Goal: Information Seeking & Learning: Understand process/instructions

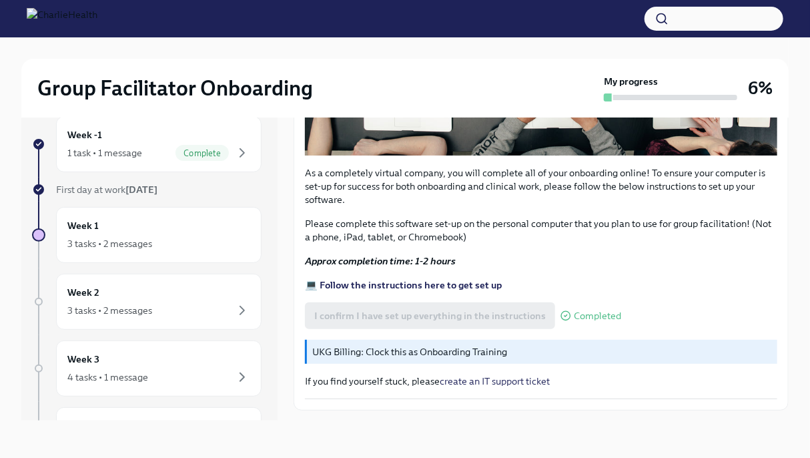
scroll to position [422, 0]
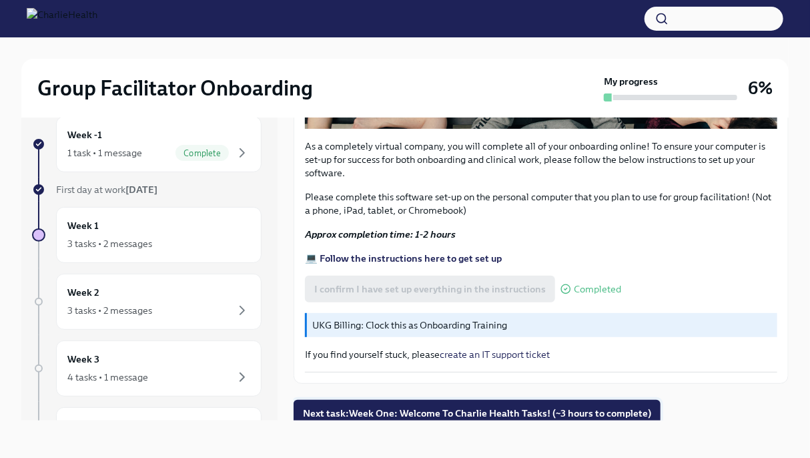
click at [528, 406] on span "Next task : Week One: Welcome To Charlie Health Tasks! (~3 hours to complete)" at bounding box center [477, 412] width 348 height 13
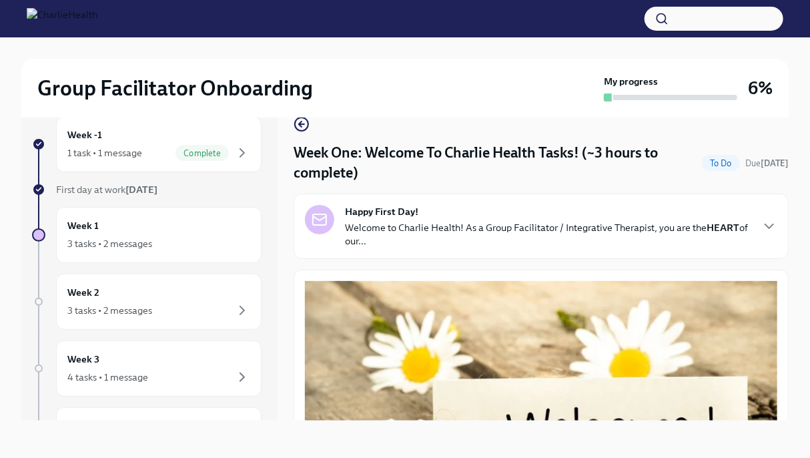
click at [702, 234] on p "Welcome to Charlie Health! As a Group Facilitator / Integrative Therapist, you …" at bounding box center [548, 234] width 406 height 27
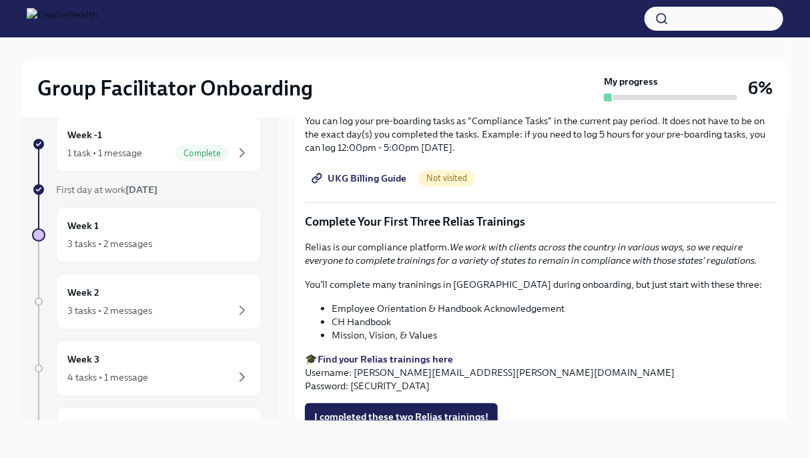
scroll to position [1730, 0]
click at [386, 184] on span "UKG Billing Guide" at bounding box center [360, 177] width 92 height 13
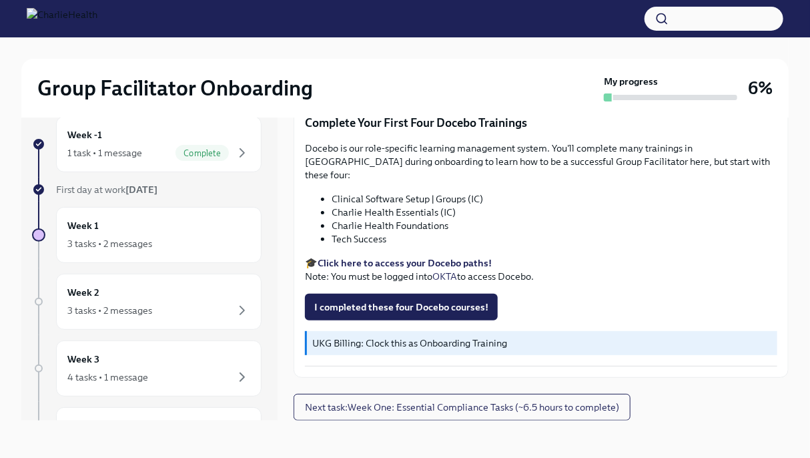
scroll to position [0, 0]
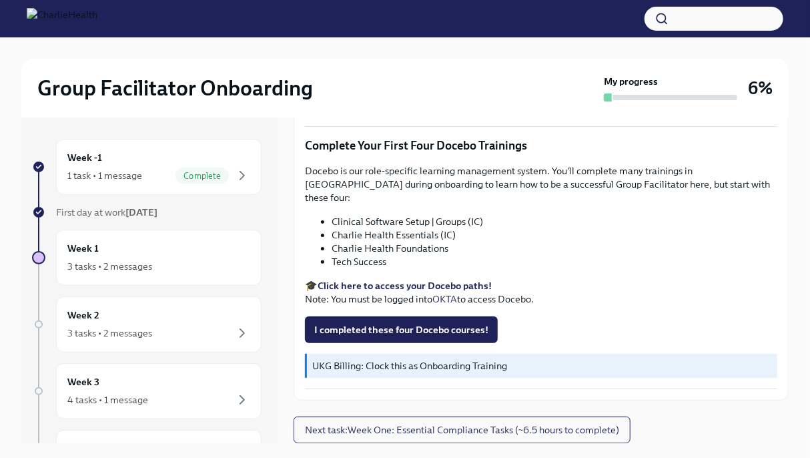
click at [97, 10] on img at bounding box center [62, 18] width 71 height 21
click at [32, 21] on img at bounding box center [62, 18] width 71 height 21
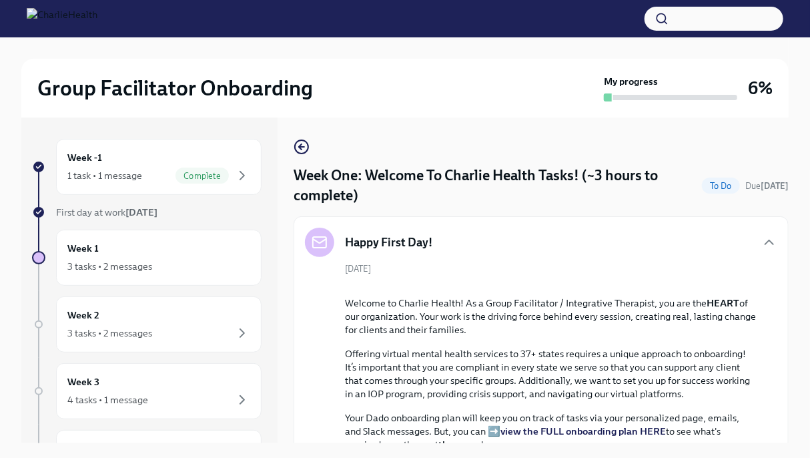
scroll to position [251, 0]
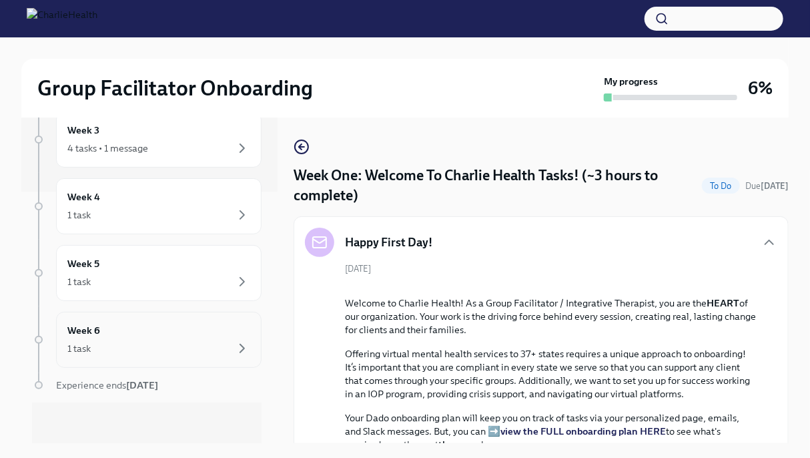
click at [211, 326] on div "Week 6 1 task" at bounding box center [158, 339] width 183 height 33
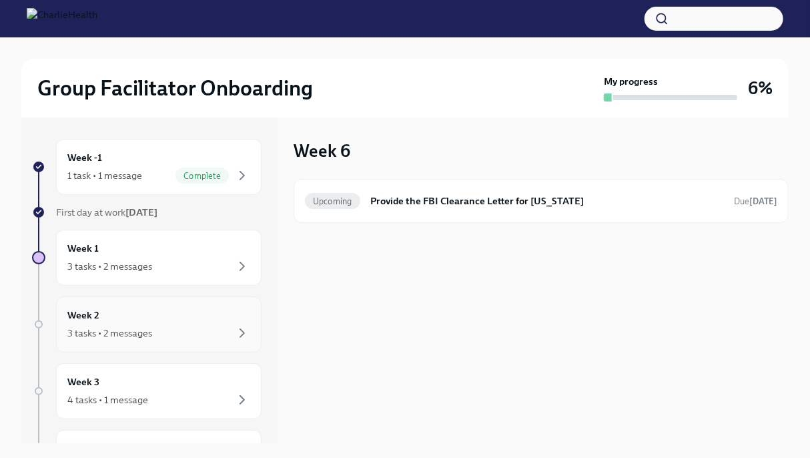
click at [191, 332] on div "3 tasks • 2 messages" at bounding box center [158, 333] width 183 height 16
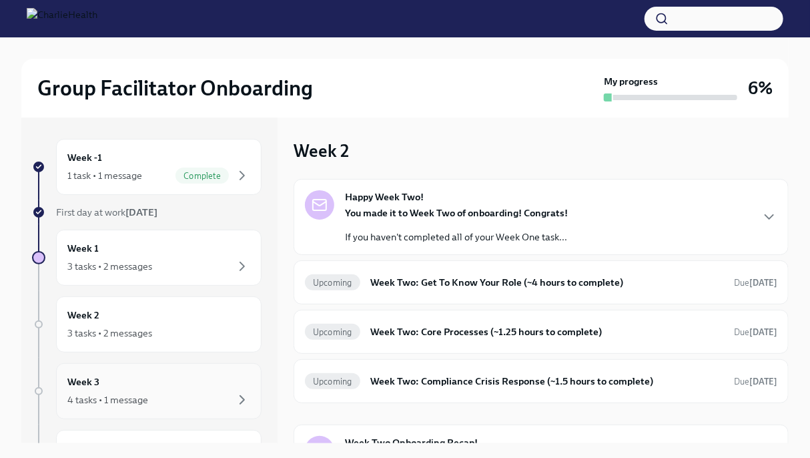
click at [191, 380] on div "Week 3 4 tasks • 1 message" at bounding box center [158, 390] width 183 height 33
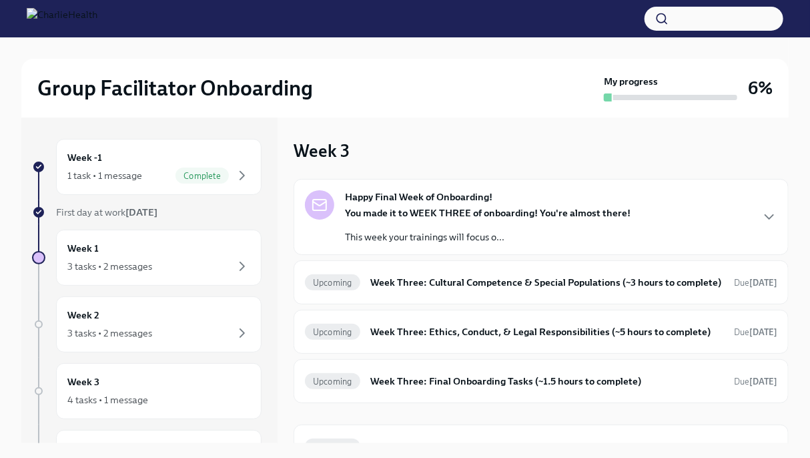
click at [192, 93] on h2 "Group Facilitator Onboarding" at bounding box center [175, 88] width 276 height 27
click at [97, 27] on img at bounding box center [62, 18] width 71 height 21
click at [113, 176] on div "1 task • 1 message" at bounding box center [104, 175] width 75 height 13
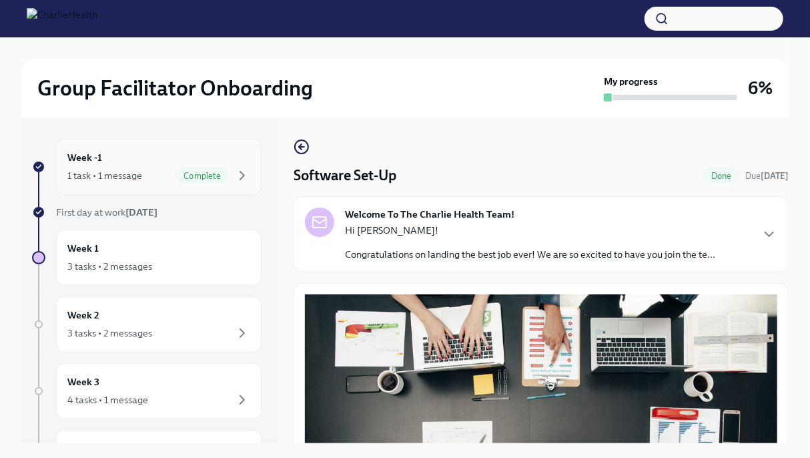
click at [175, 179] on span "Complete" at bounding box center [201, 176] width 53 height 10
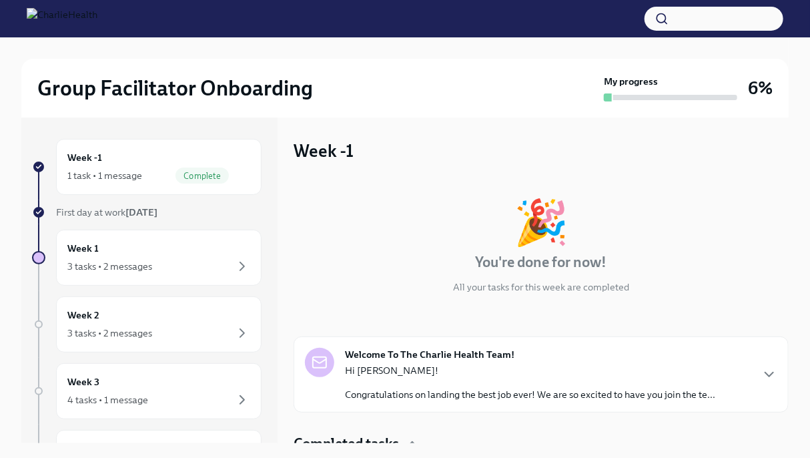
scroll to position [65, 0]
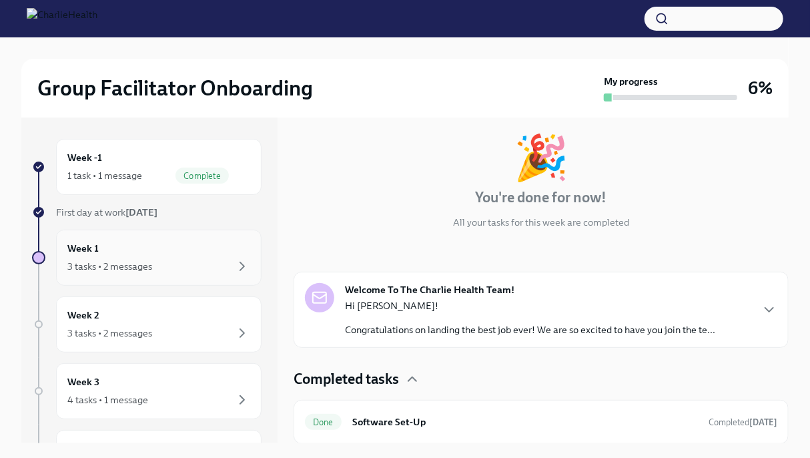
click at [181, 278] on div "Week 1 3 tasks • 2 messages" at bounding box center [158, 257] width 205 height 56
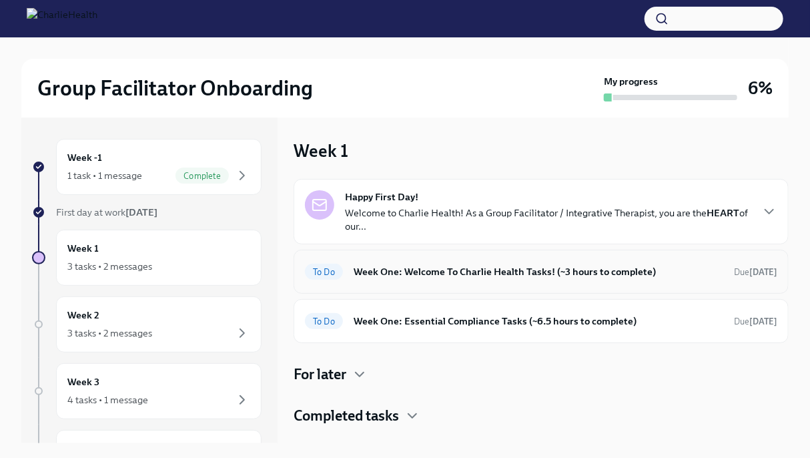
click at [571, 278] on h6 "Week One: Welcome To Charlie Health Tasks! (~3 hours to complete)" at bounding box center [539, 271] width 370 height 15
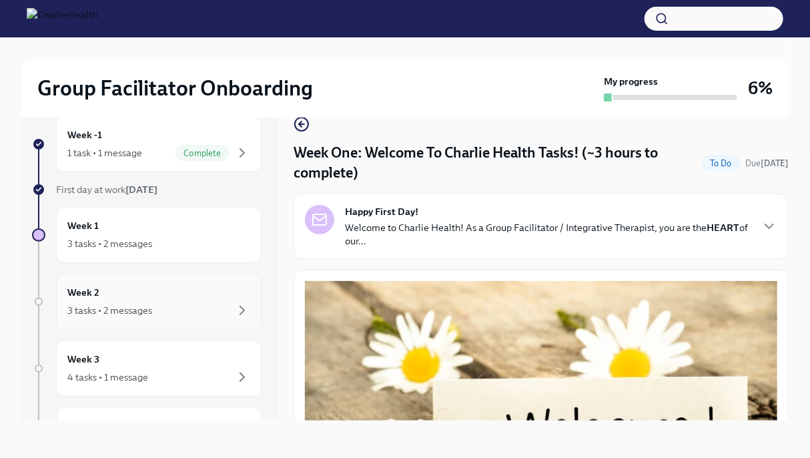
click at [173, 323] on div "Week 2 3 tasks • 2 messages" at bounding box center [158, 302] width 205 height 56
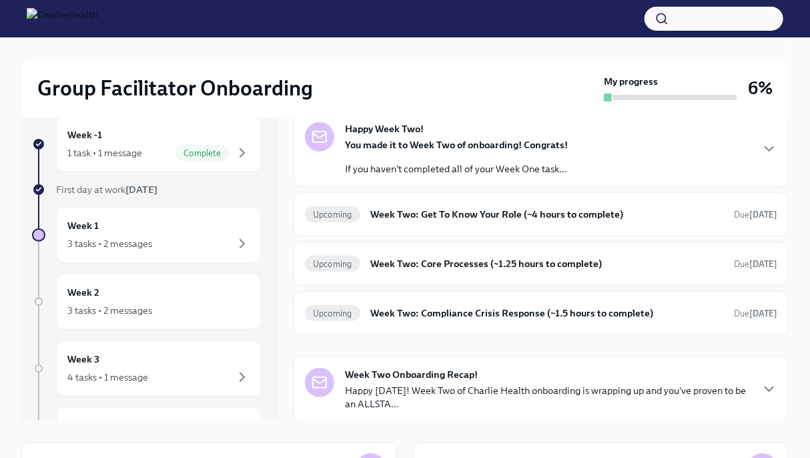
scroll to position [45, 0]
click at [189, 360] on div "Week 3 4 tasks • 1 message" at bounding box center [158, 368] width 183 height 33
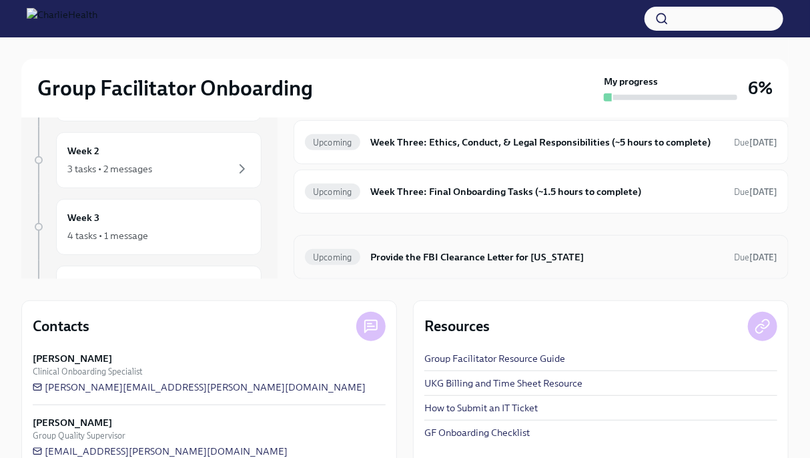
scroll to position [191, 0]
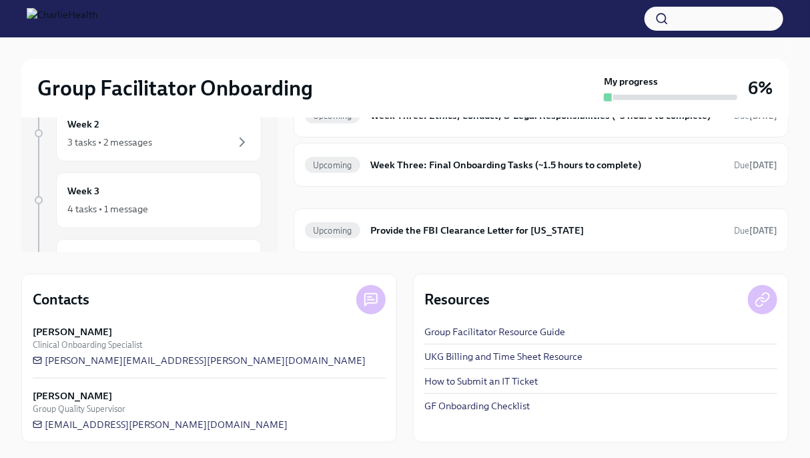
click at [562, 360] on link "UKG Billing and Time Sheet Resource" at bounding box center [503, 356] width 158 height 13
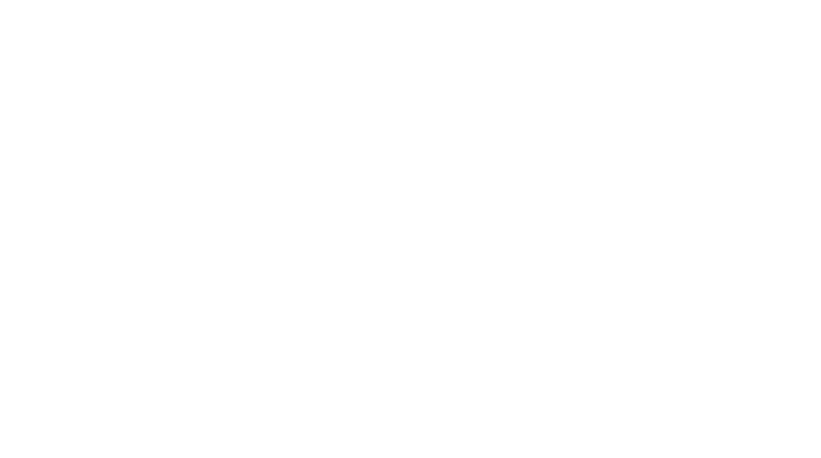
drag, startPoint x: 0, startPoint y: 0, endPoint x: 240, endPoint y: 231, distance: 333.5
click at [240, 231] on div at bounding box center [410, 229] width 821 height 458
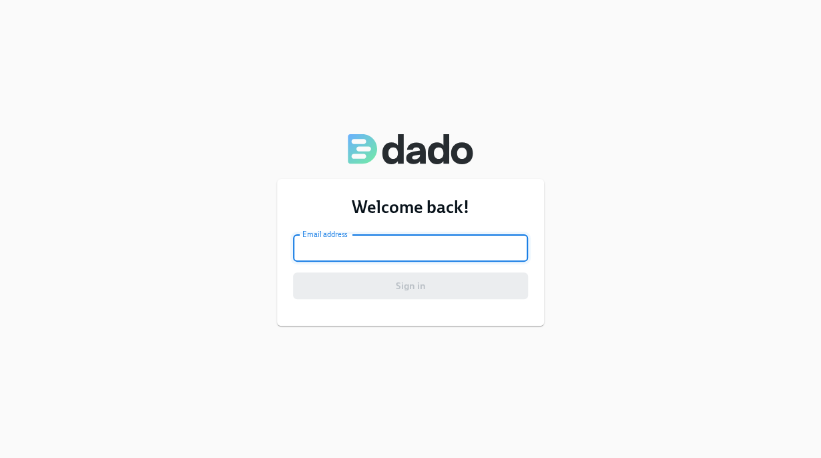
click at [354, 251] on input "email" at bounding box center [410, 248] width 235 height 27
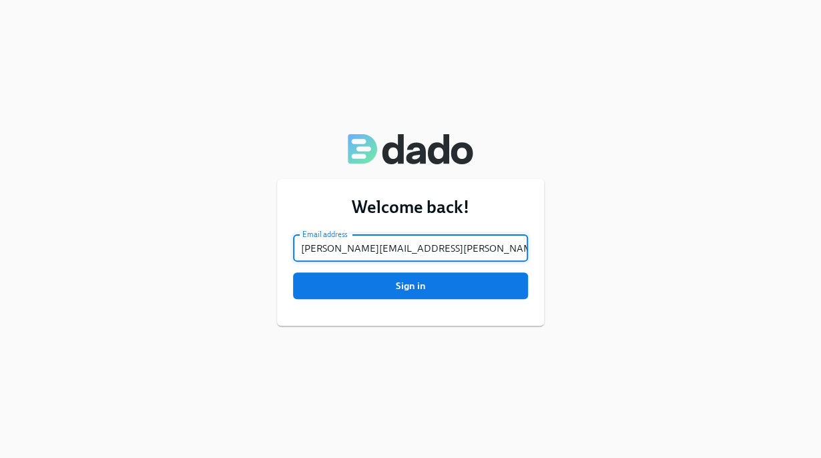
type input "heather.harple@charliehealth.com"
click at [293, 272] on button "Sign in" at bounding box center [410, 285] width 235 height 27
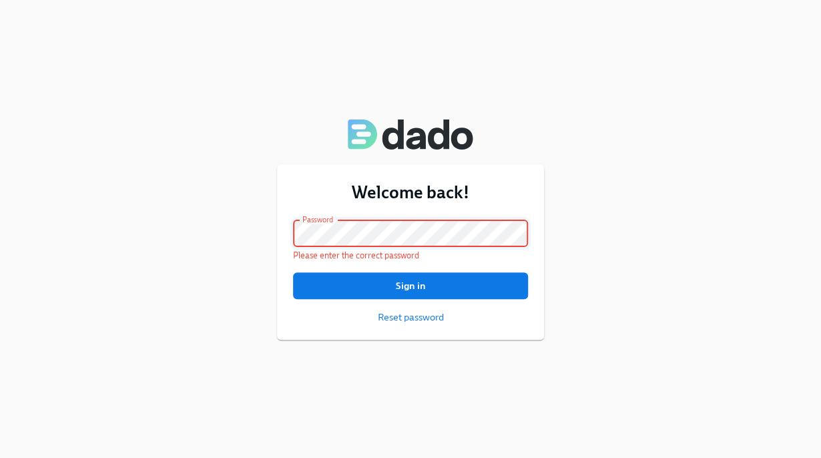
click at [293, 272] on button "Sign in" at bounding box center [410, 285] width 235 height 27
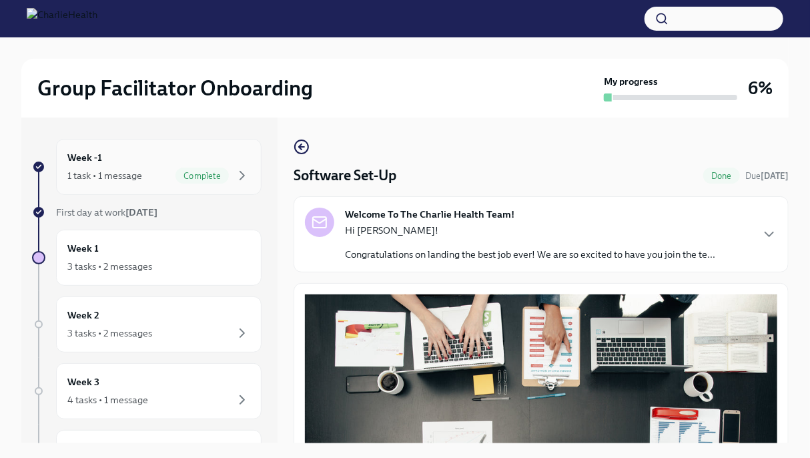
click at [147, 147] on div "Week -1 1 task • 1 message Complete" at bounding box center [158, 167] width 205 height 56
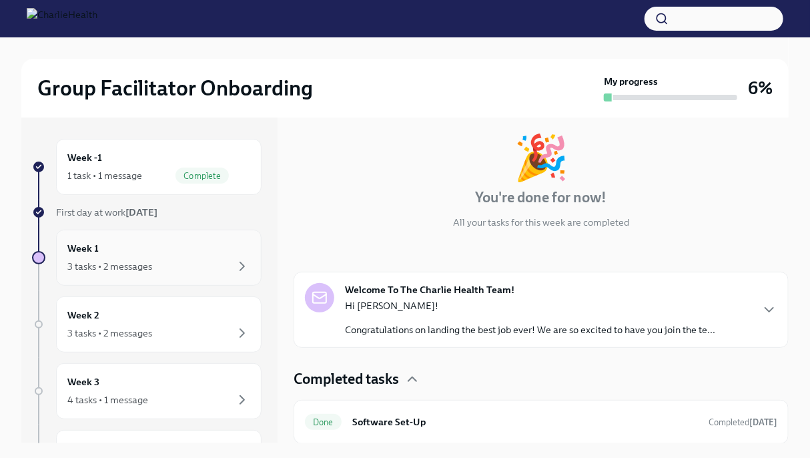
click at [115, 258] on div "3 tasks • 2 messages" at bounding box center [158, 266] width 183 height 16
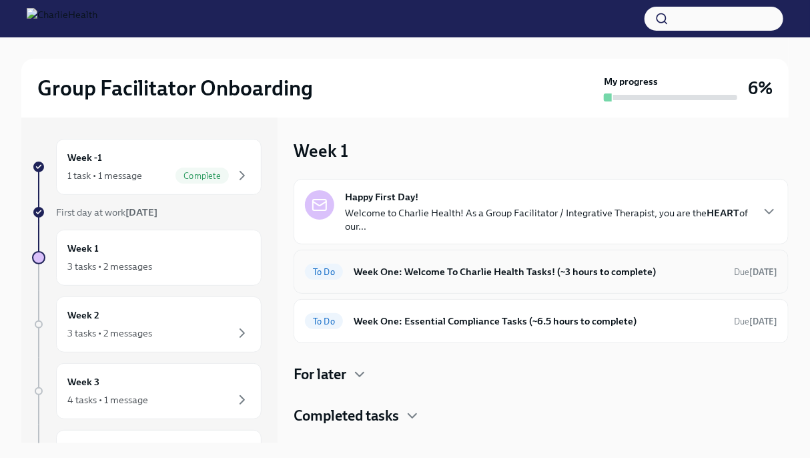
click at [419, 261] on div "To Do Week One: Welcome To Charlie Health Tasks! (~3 hours to complete) Due [DA…" at bounding box center [541, 271] width 472 height 21
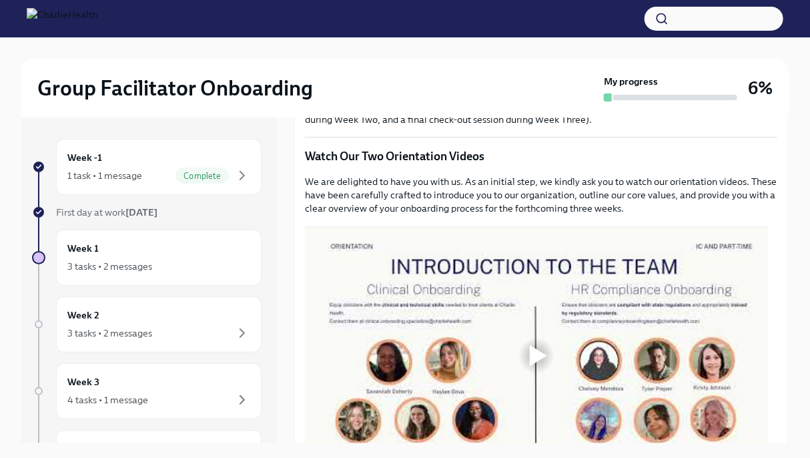
scroll to position [563, 0]
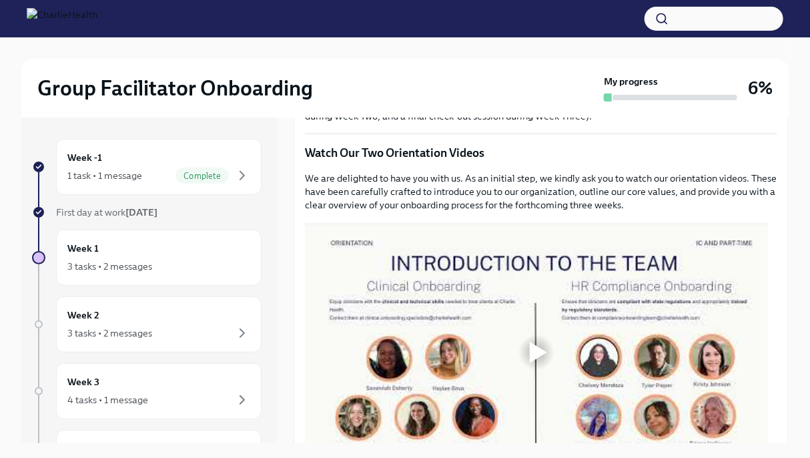
click at [538, 342] on div at bounding box center [538, 352] width 17 height 21
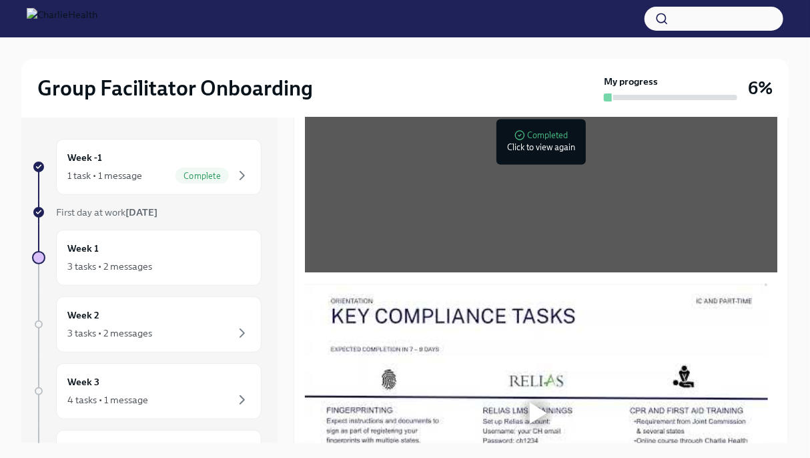
scroll to position [914, 0]
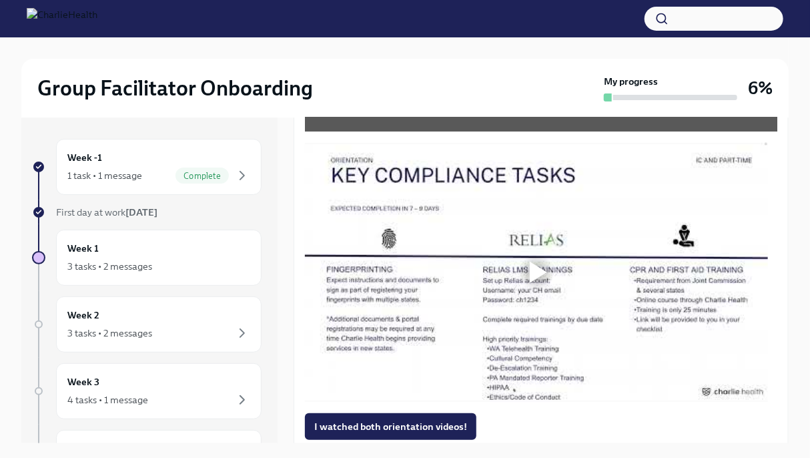
click at [528, 274] on div at bounding box center [536, 272] width 43 height 43
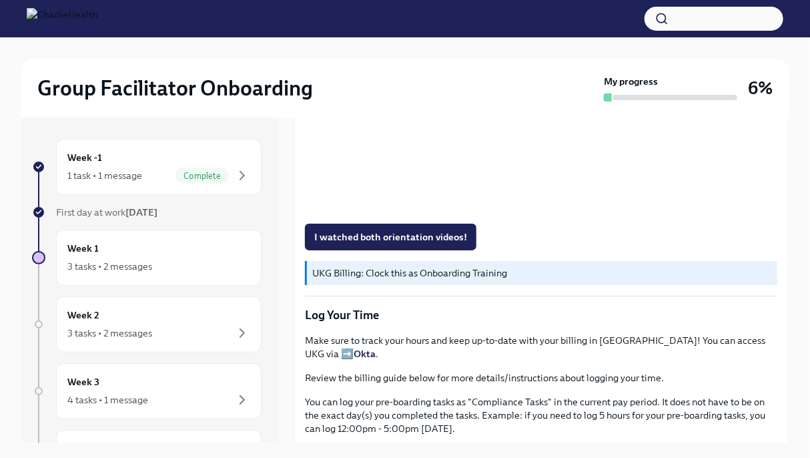
scroll to position [1104, 0]
click at [375, 229] on span "I watched both orientation videos!" at bounding box center [390, 235] width 153 height 13
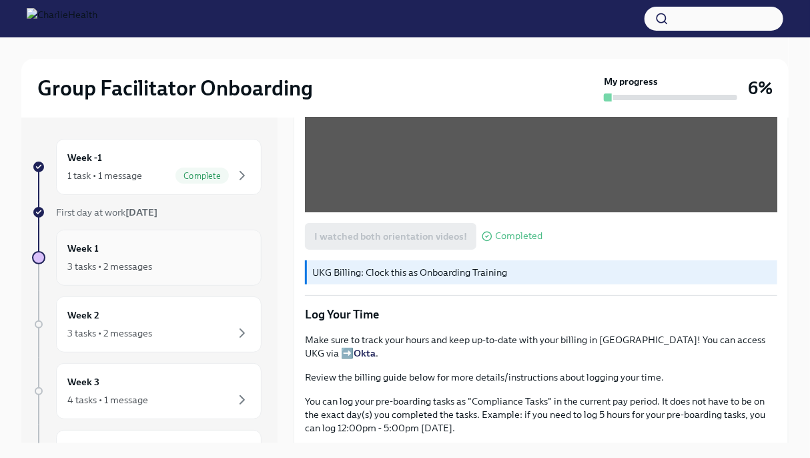
click at [117, 272] on div "3 tasks • 2 messages" at bounding box center [109, 265] width 85 height 13
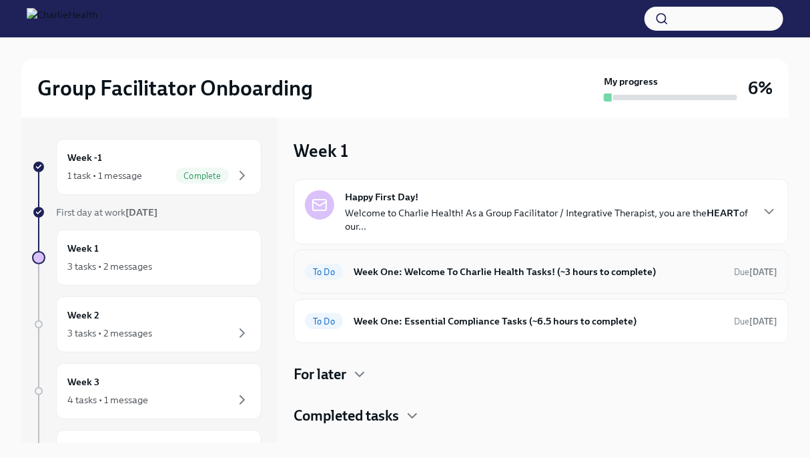
click at [388, 270] on h6 "Week One: Welcome To Charlie Health Tasks! (~3 hours to complete)" at bounding box center [539, 271] width 370 height 15
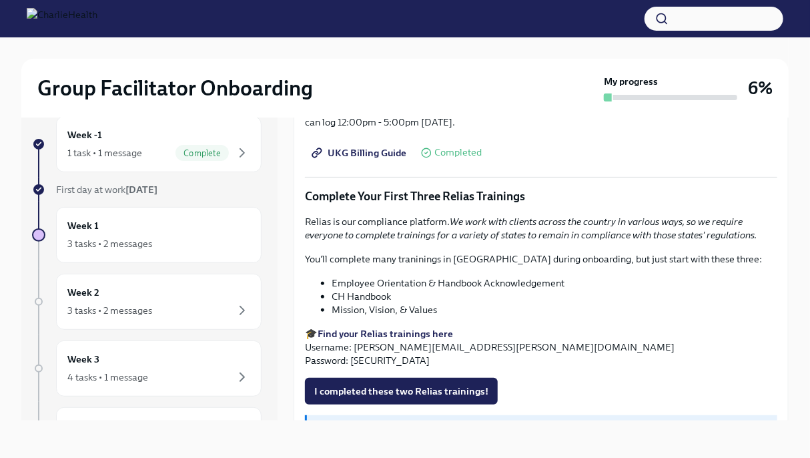
scroll to position [1386, 0]
click at [414, 385] on span "I completed these two Relias trainings!" at bounding box center [401, 391] width 174 height 13
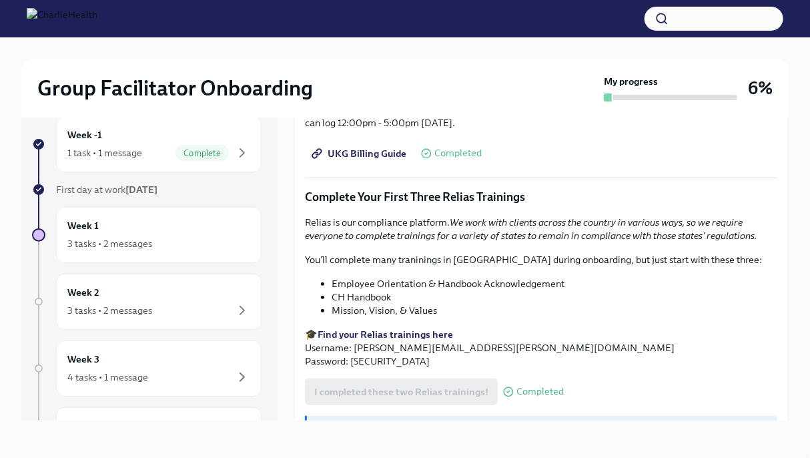
click at [376, 328] on strong "Find your Relias trainings here" at bounding box center [385, 334] width 135 height 12
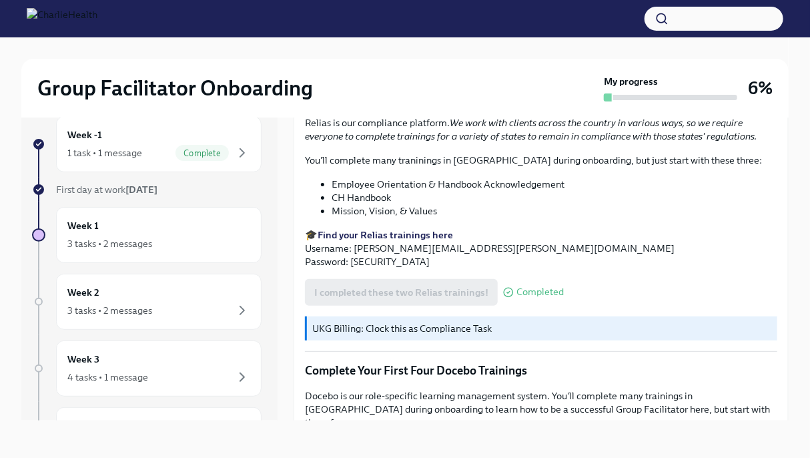
scroll to position [1485, 0]
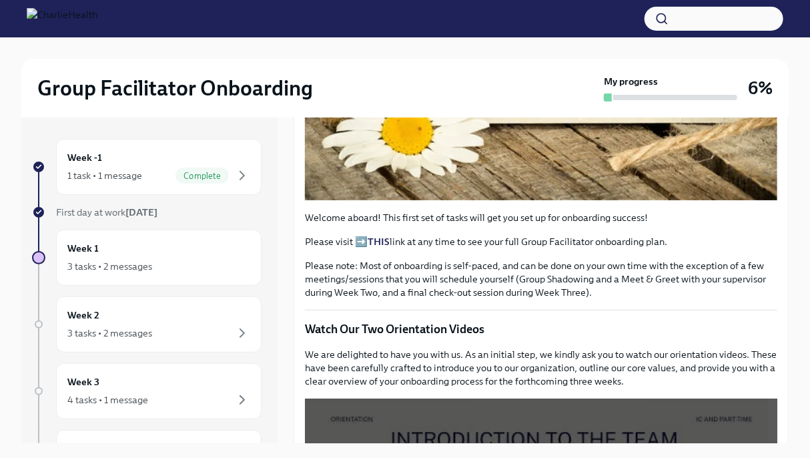
scroll to position [334, 0]
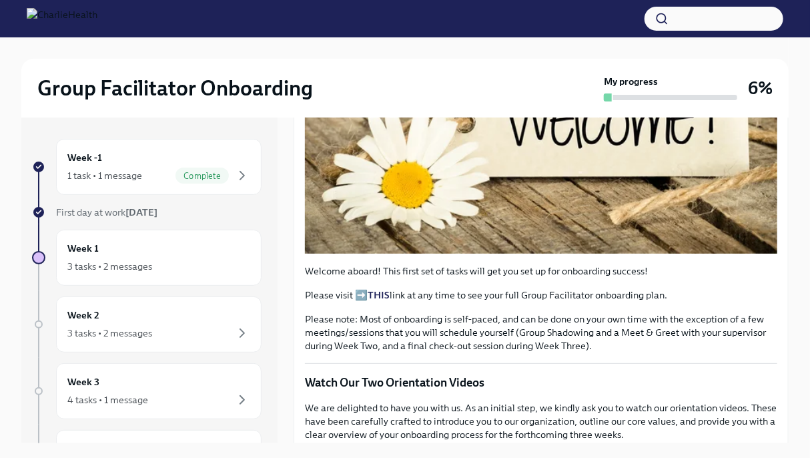
click at [384, 289] on strong "THIS" at bounding box center [379, 295] width 22 height 12
click at [147, 249] on div "Week 1 3 tasks • 2 messages" at bounding box center [158, 257] width 183 height 33
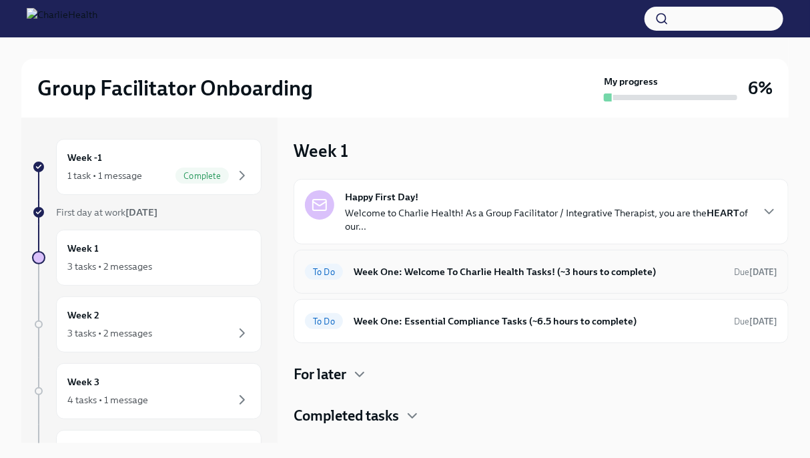
click at [440, 268] on h6 "Week One: Welcome To Charlie Health Tasks! (~3 hours to complete)" at bounding box center [539, 271] width 370 height 15
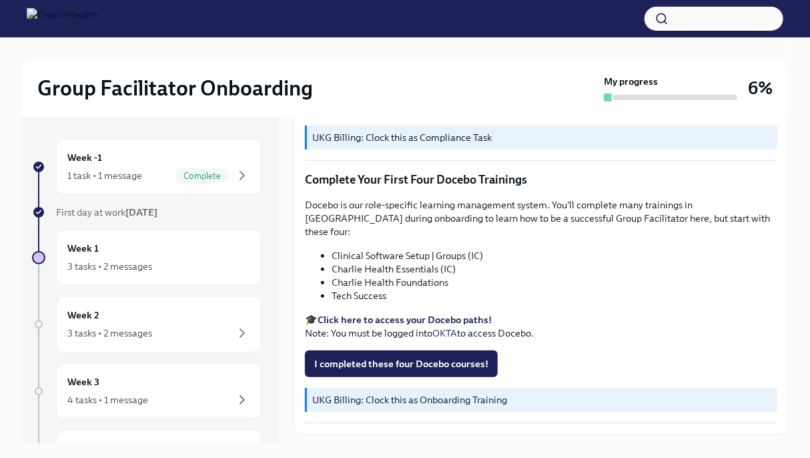
scroll to position [1700, 0]
